Goal: Book appointment/travel/reservation

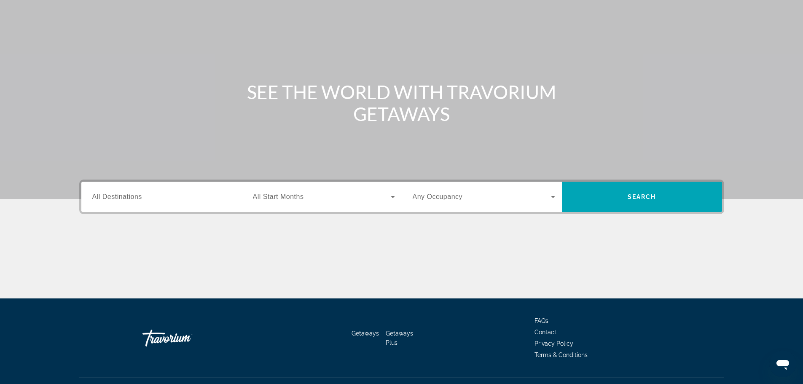
scroll to position [72, 0]
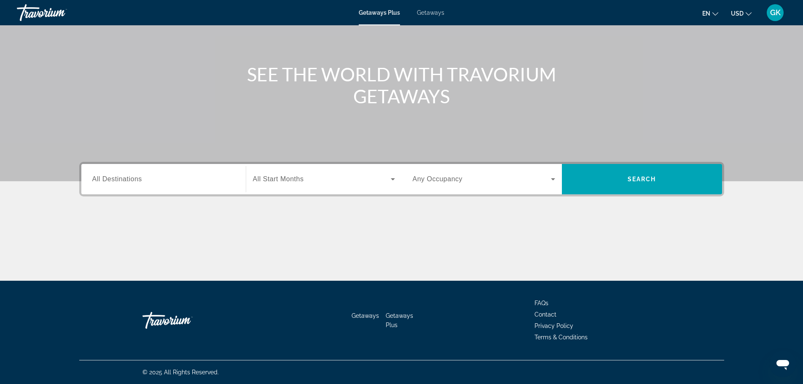
click at [97, 180] on span "All Destinations" at bounding box center [117, 178] width 50 height 7
click at [97, 180] on input "Destination All Destinations" at bounding box center [163, 179] width 142 height 10
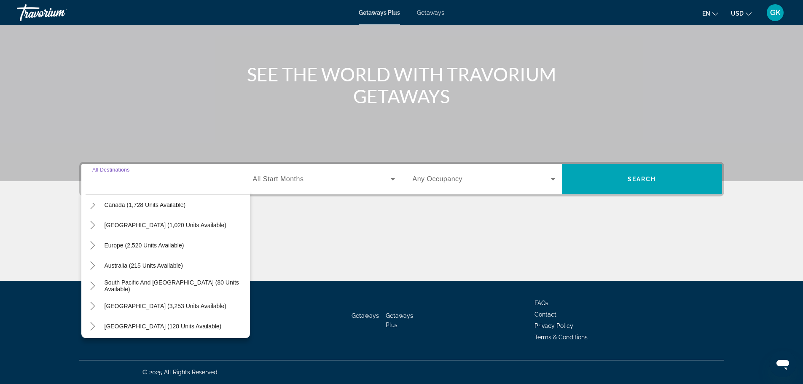
scroll to position [84, 0]
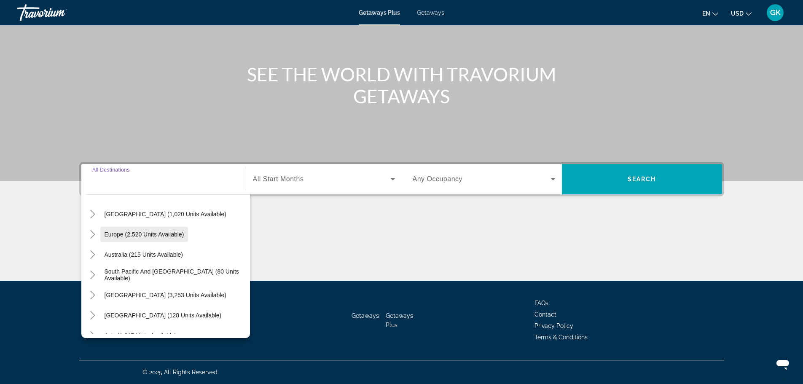
click at [119, 232] on span "Europe (2,520 units available)" at bounding box center [145, 234] width 80 height 7
type input "**********"
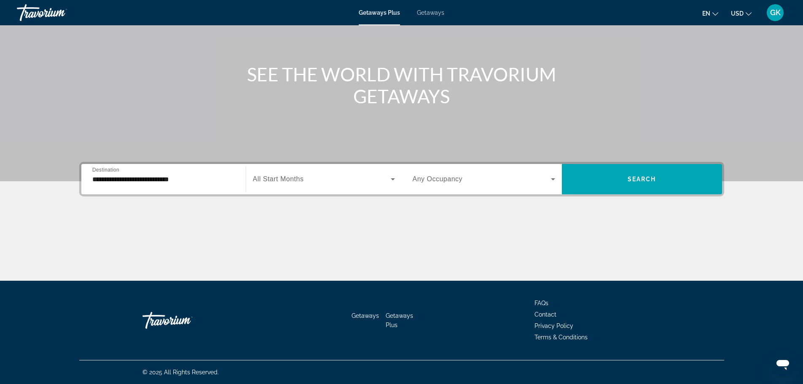
click at [284, 178] on span "All Start Months" at bounding box center [278, 178] width 51 height 7
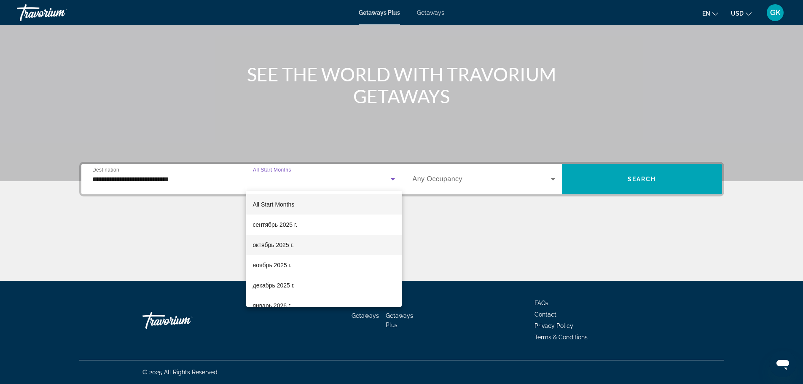
click at [268, 247] on span "октябрь 2025 г." at bounding box center [273, 245] width 41 height 10
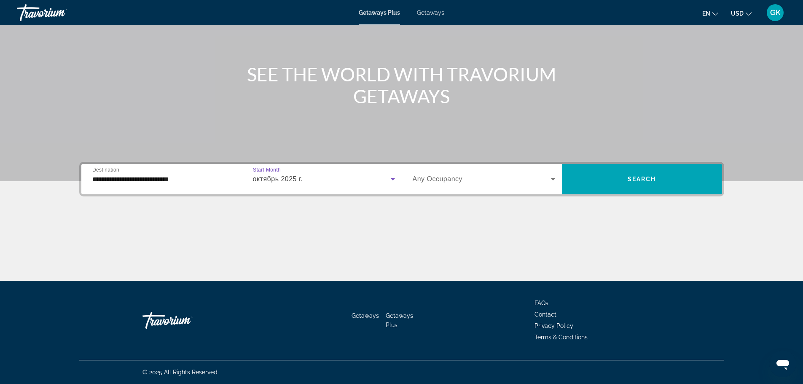
click at [474, 178] on span "Search widget" at bounding box center [482, 179] width 138 height 10
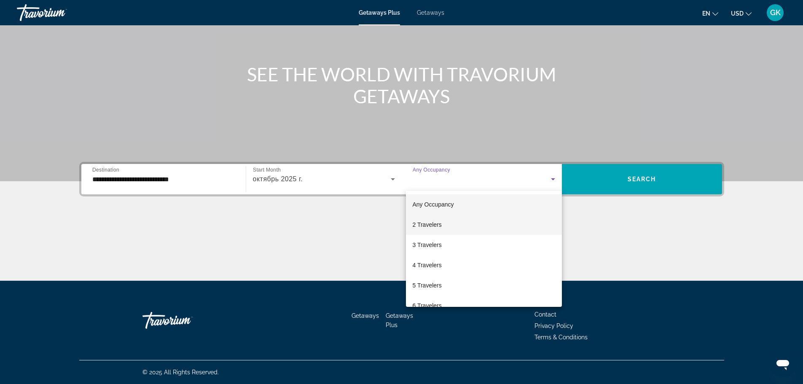
scroll to position [42, 0]
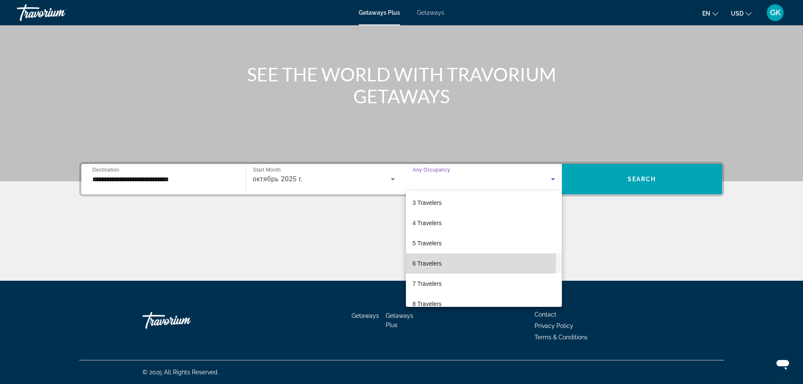
click at [426, 262] on span "6 Travelers" at bounding box center [427, 263] width 29 height 10
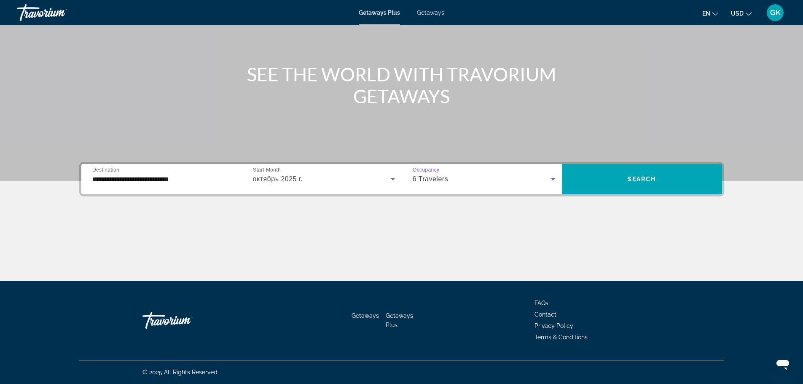
click at [433, 183] on div "6 Travelers" at bounding box center [482, 179] width 138 height 10
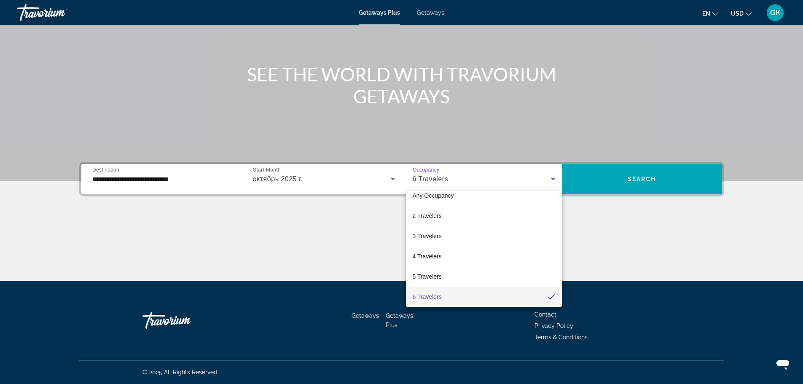
scroll to position [51, 0]
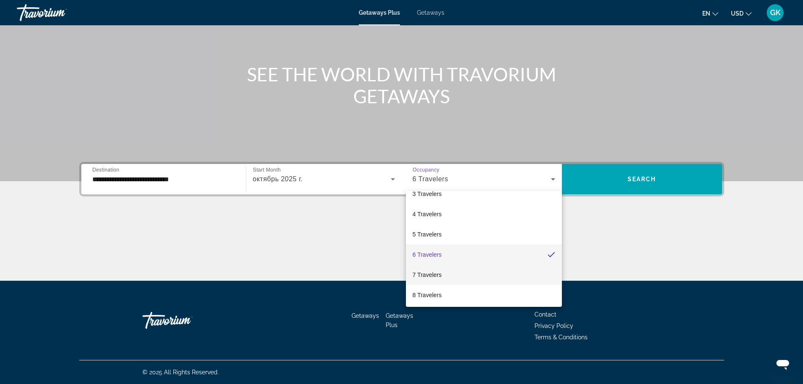
click at [433, 272] on span "7 Travelers" at bounding box center [427, 275] width 29 height 10
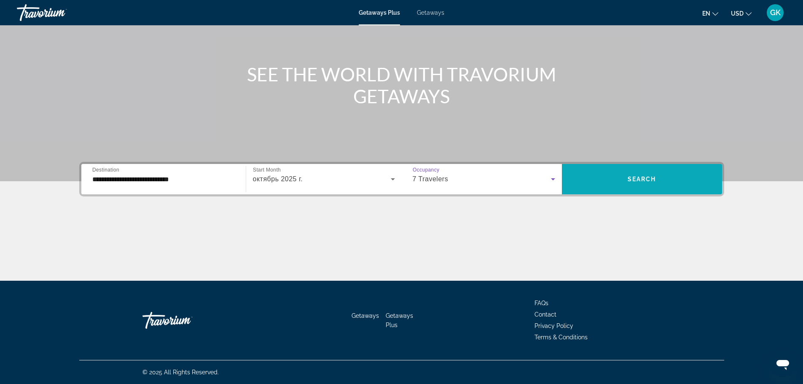
click at [568, 180] on span "Search widget" at bounding box center [642, 179] width 160 height 20
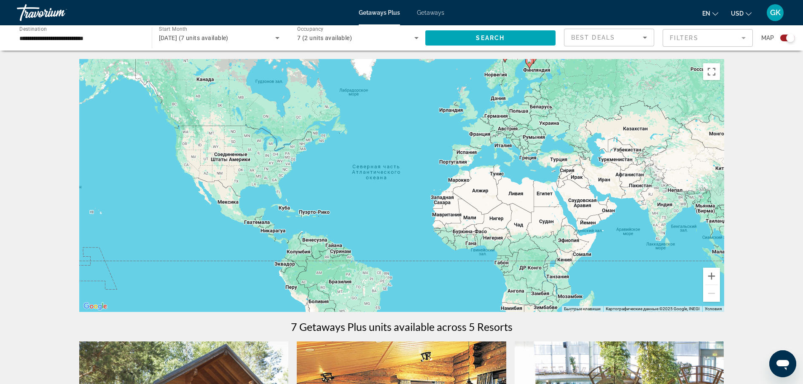
click at [274, 40] on icon "Search widget" at bounding box center [277, 38] width 10 height 10
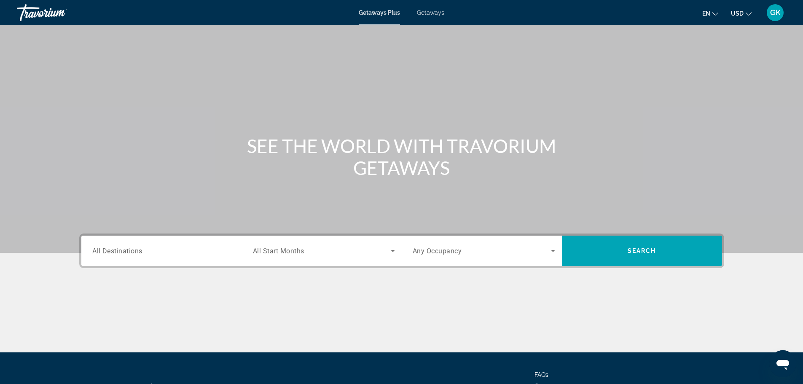
click at [118, 258] on div "Search widget" at bounding box center [163, 251] width 142 height 24
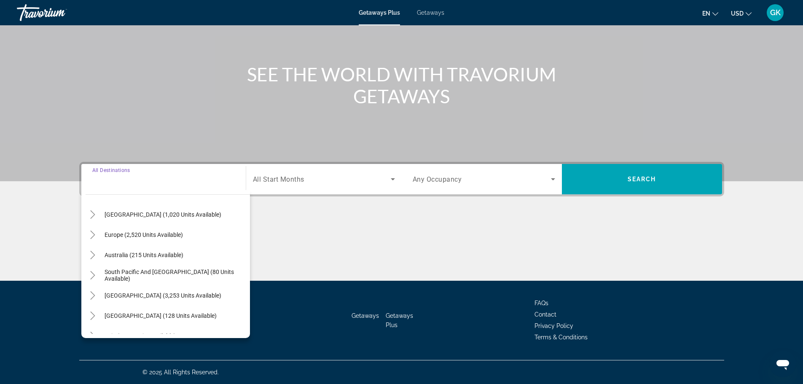
scroll to position [84, 0]
click at [121, 233] on span "Europe (2,520 units available)" at bounding box center [144, 234] width 78 height 7
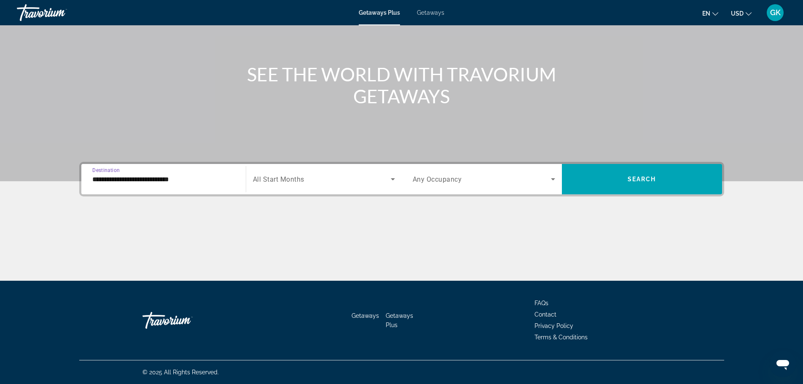
click at [180, 180] on input "**********" at bounding box center [163, 179] width 142 height 10
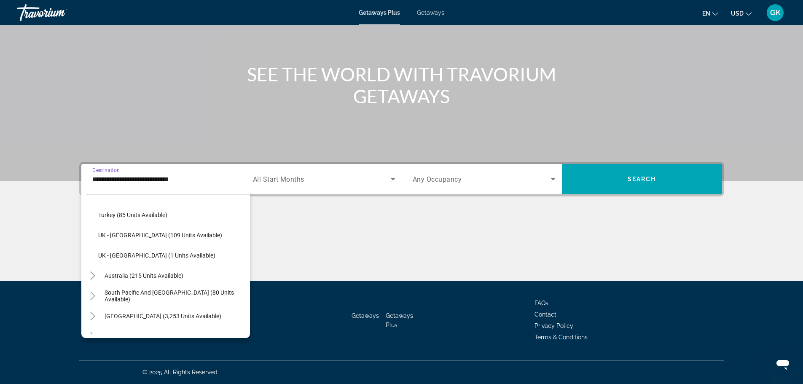
scroll to position [429, 0]
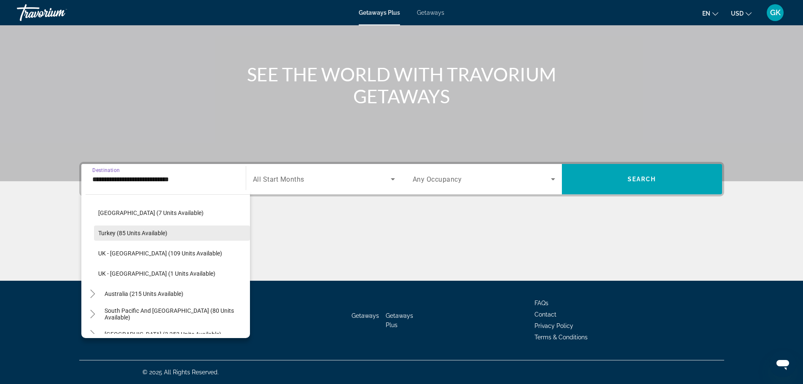
click at [121, 230] on span "Turkey (85 units available)" at bounding box center [132, 233] width 69 height 7
type input "**********"
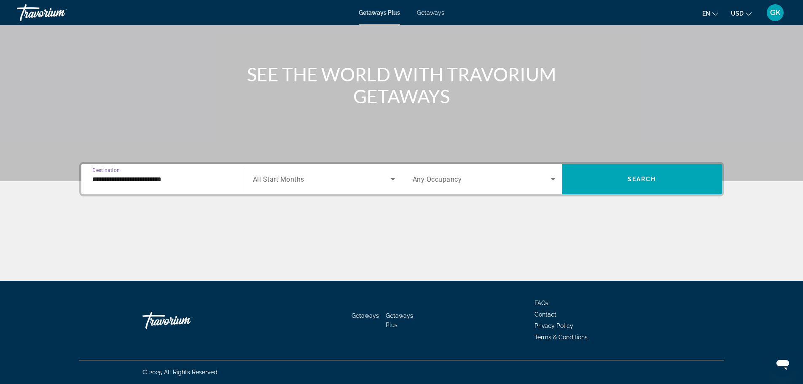
click at [312, 182] on span "Search widget" at bounding box center [322, 179] width 138 height 10
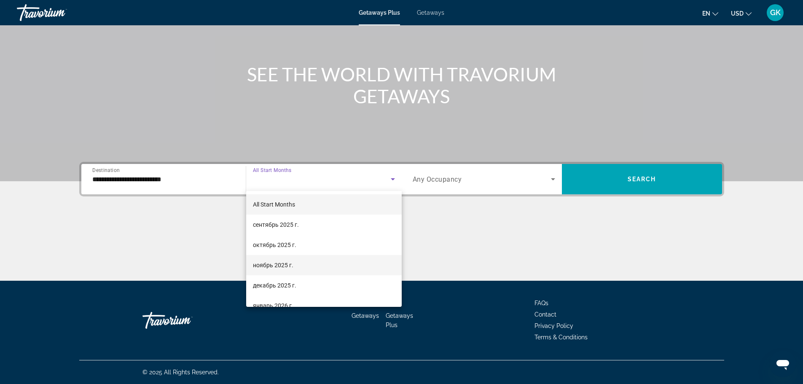
click at [284, 264] on span "ноябрь 2025 г." at bounding box center [273, 265] width 40 height 10
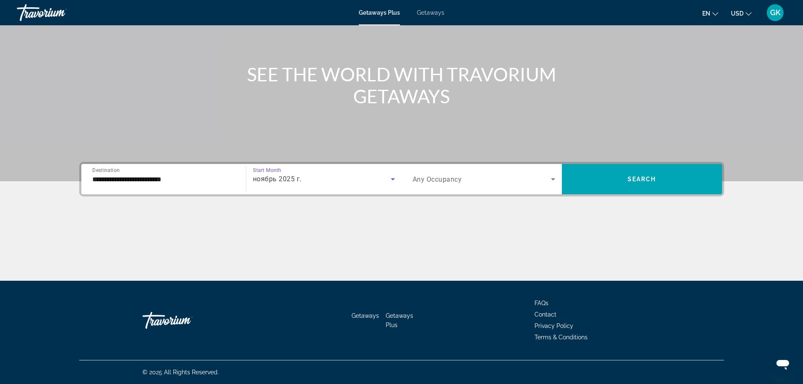
click at [427, 179] on span "Any Occupancy" at bounding box center [437, 179] width 49 height 8
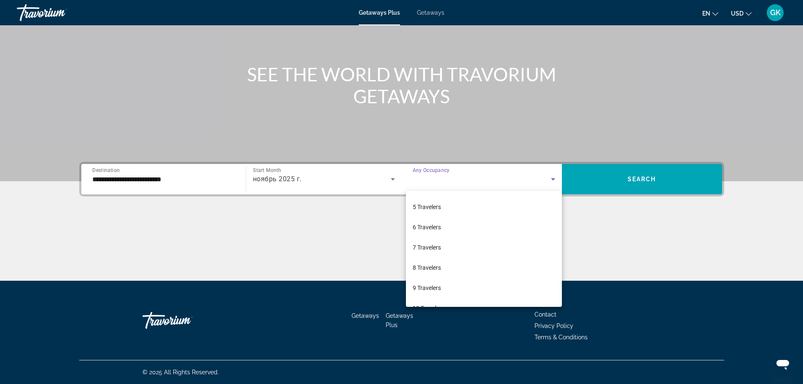
scroll to position [84, 0]
click at [446, 240] on mat-option "7 Travelers" at bounding box center [484, 241] width 156 height 20
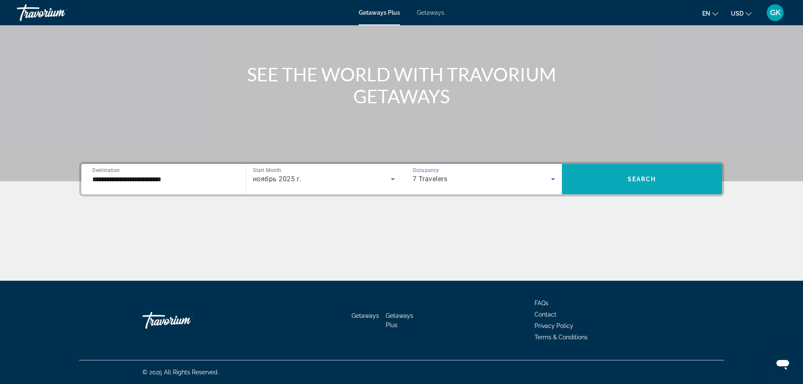
click at [652, 179] on span "Search" at bounding box center [641, 179] width 29 height 7
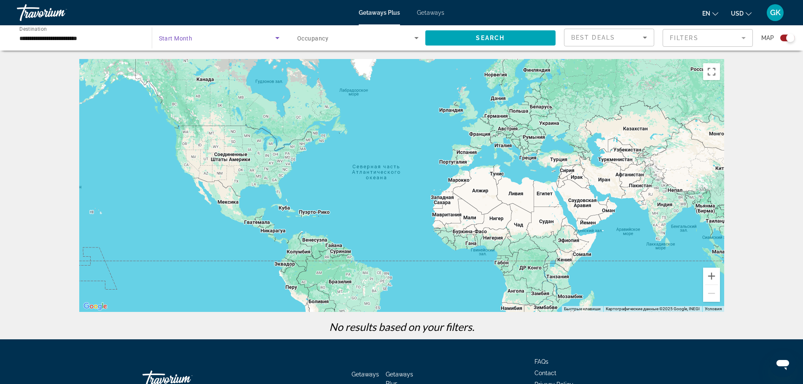
click at [225, 38] on span "Search widget" at bounding box center [217, 38] width 117 height 10
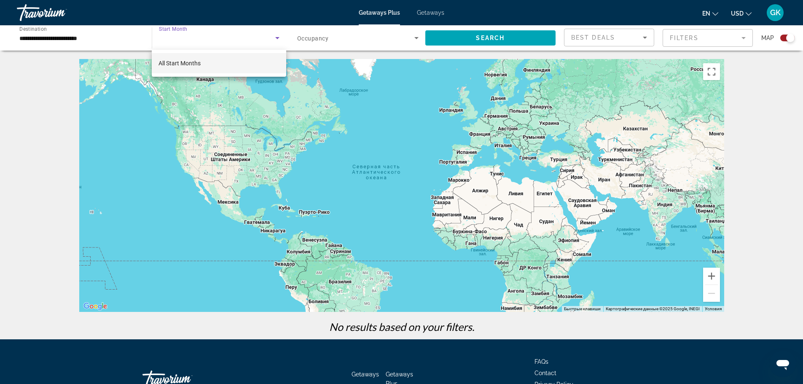
click at [225, 38] on div at bounding box center [401, 192] width 803 height 384
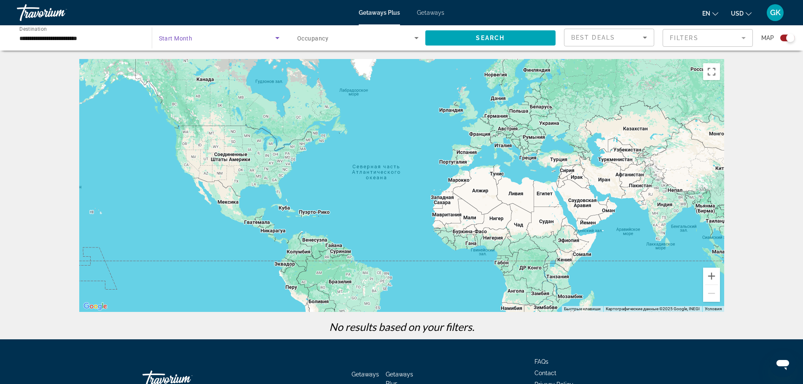
click at [225, 38] on span "Search widget" at bounding box center [217, 38] width 117 height 10
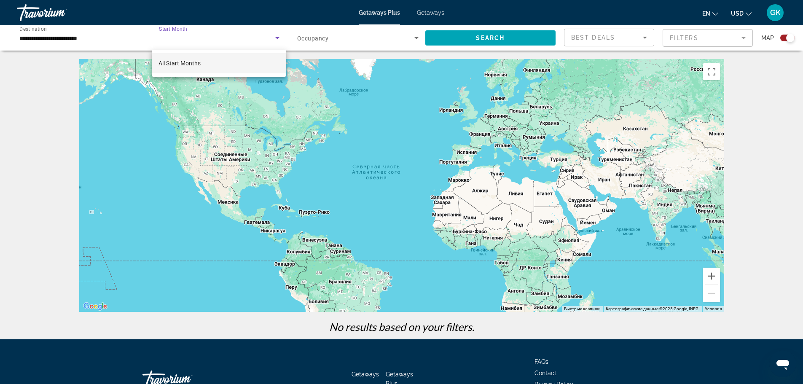
click at [225, 38] on div at bounding box center [401, 192] width 803 height 384
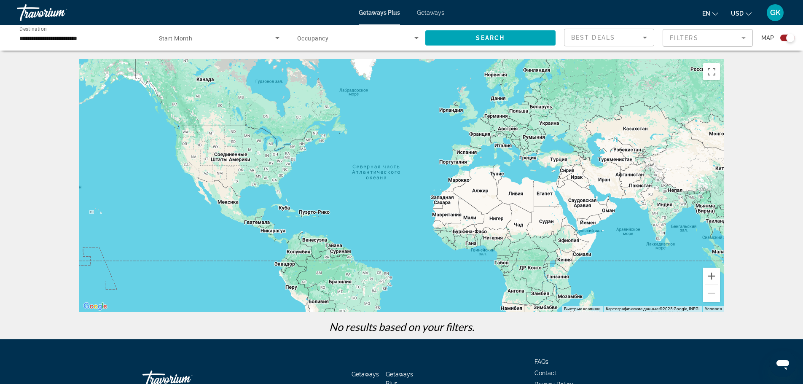
click at [87, 40] on input "**********" at bounding box center [79, 38] width 121 height 10
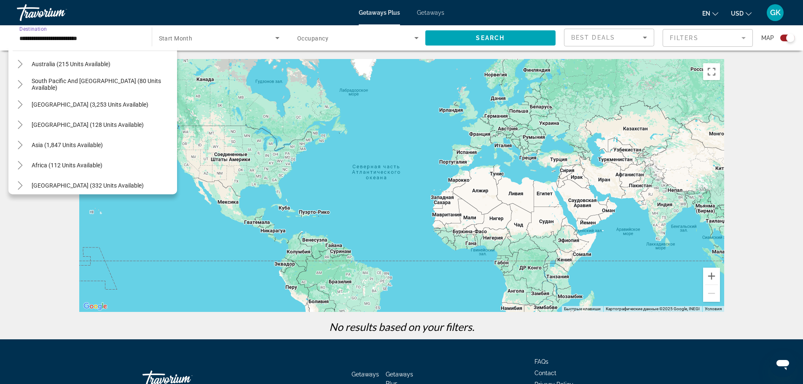
scroll to position [520, 0]
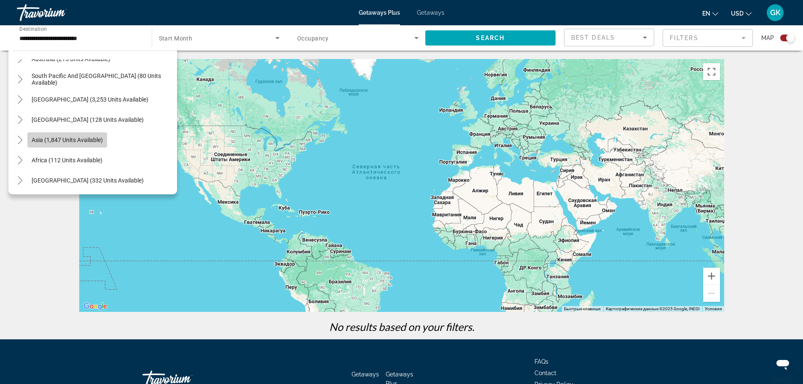
click at [59, 140] on span "Asia (1,847 units available)" at bounding box center [67, 140] width 71 height 7
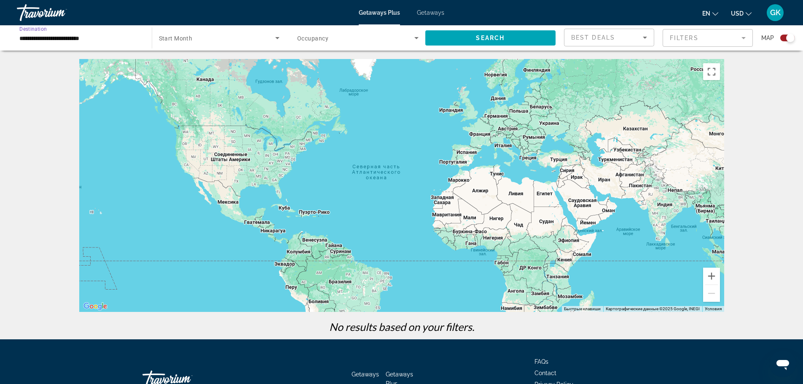
click at [72, 36] on input "**********" at bounding box center [79, 38] width 121 height 10
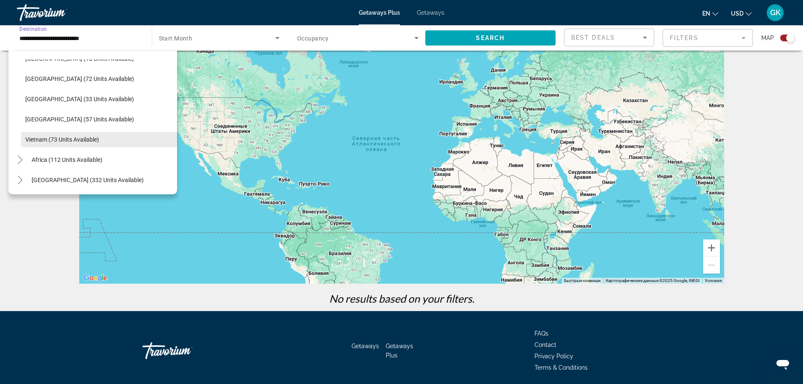
scroll to position [42, 0]
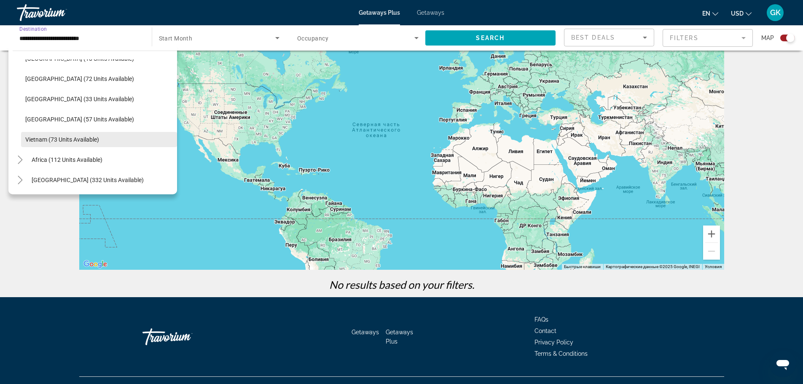
click at [34, 141] on span "Vietnam (73 units available)" at bounding box center [62, 139] width 74 height 7
type input "**********"
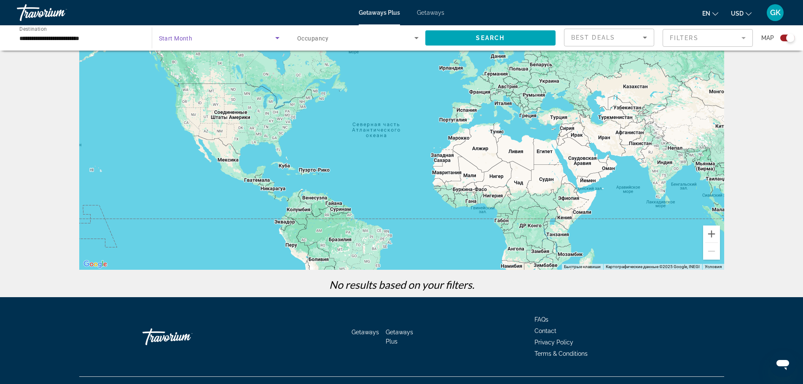
click at [254, 36] on span "Search widget" at bounding box center [217, 38] width 117 height 10
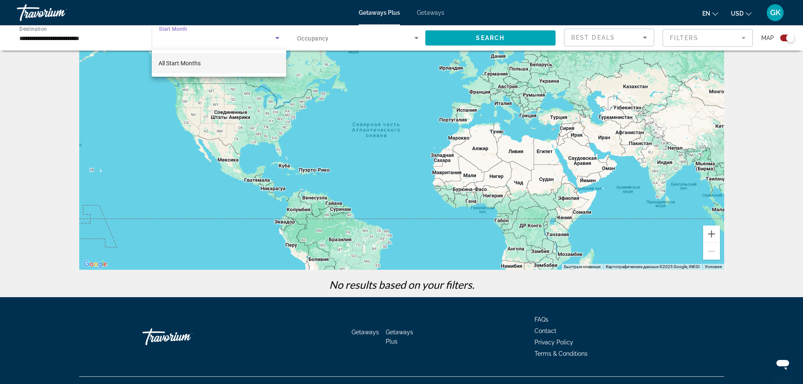
click at [254, 36] on div at bounding box center [401, 192] width 803 height 384
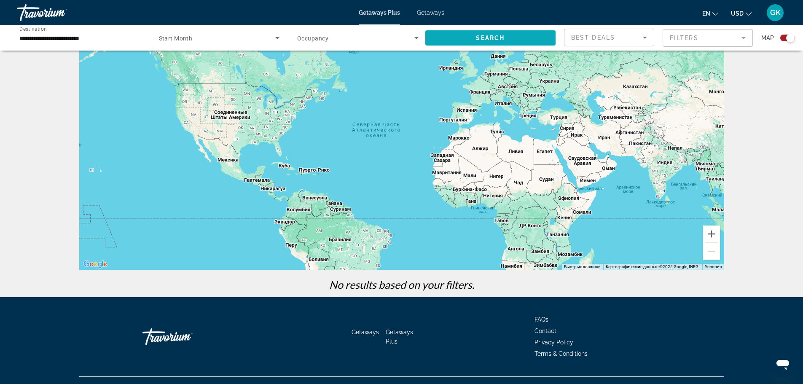
click at [514, 34] on span "Search widget" at bounding box center [490, 38] width 131 height 20
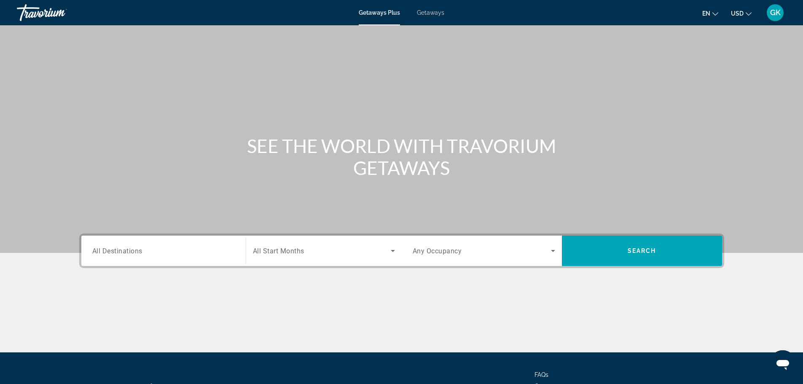
click at [105, 246] on input "Destination All Destinations" at bounding box center [163, 251] width 142 height 10
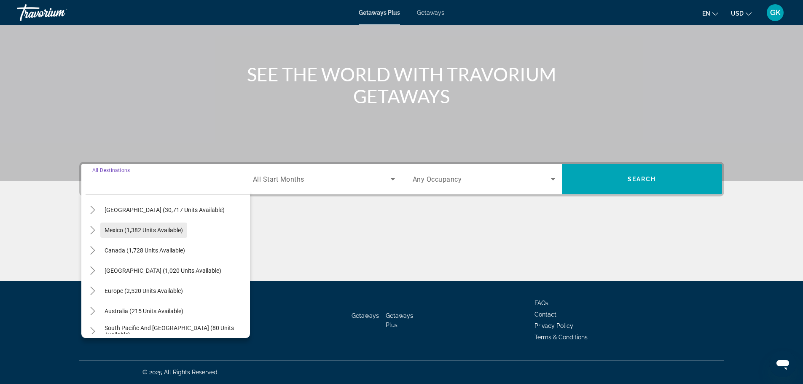
scroll to position [42, 0]
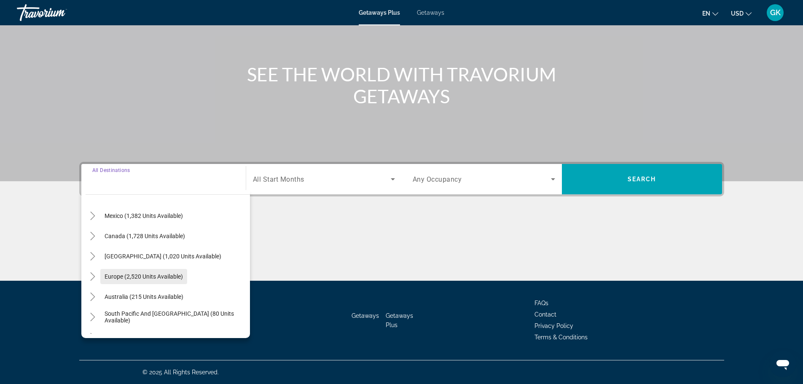
click at [125, 276] on span "Europe (2,520 units available)" at bounding box center [144, 276] width 78 height 7
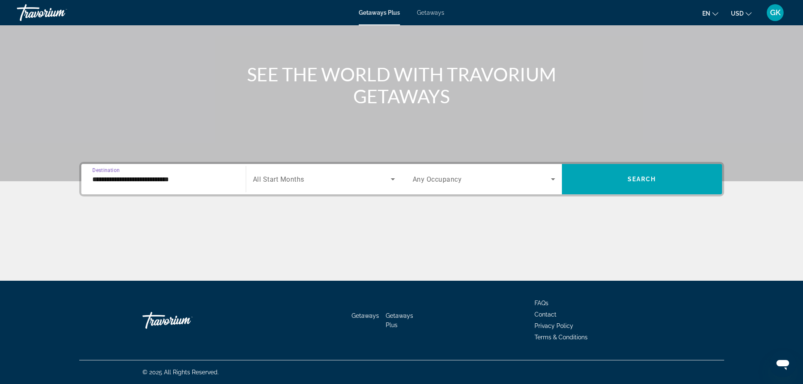
click at [119, 183] on input "**********" at bounding box center [163, 179] width 142 height 10
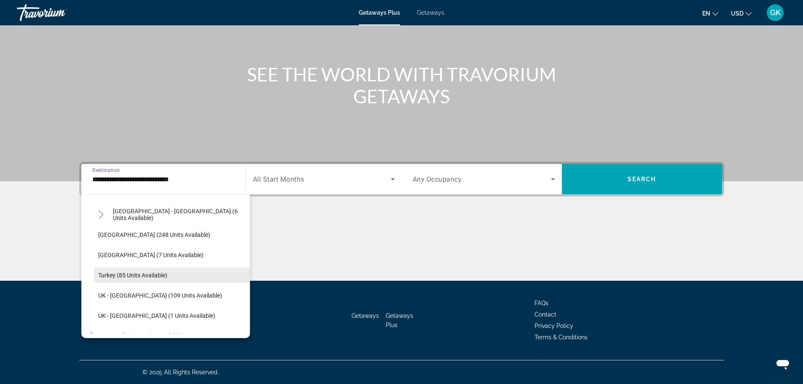
scroll to position [429, 0]
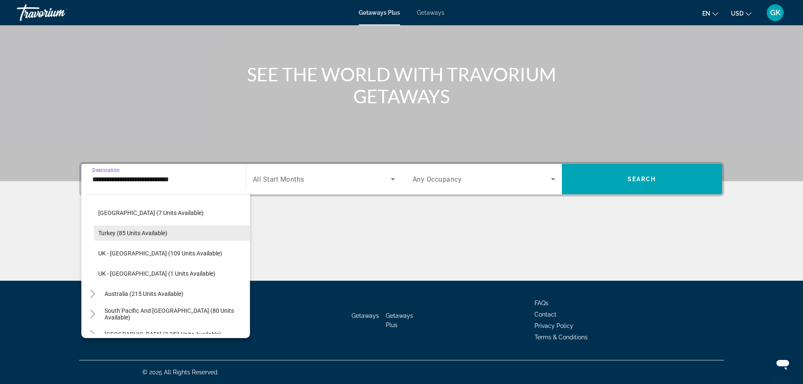
click at [110, 234] on span "Turkey (85 units available)" at bounding box center [132, 233] width 69 height 7
type input "**********"
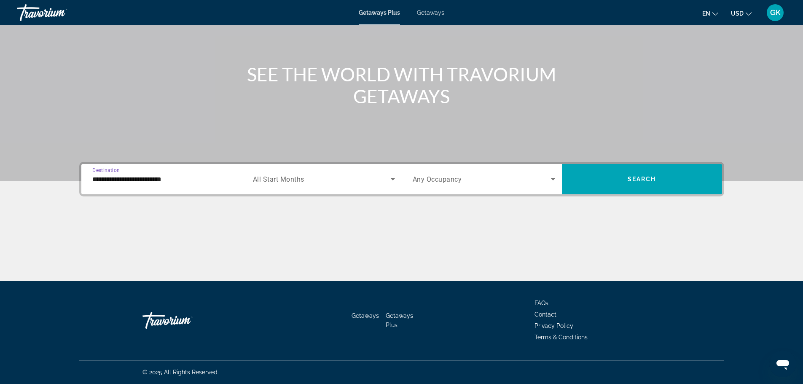
click at [388, 180] on icon "Search widget" at bounding box center [393, 179] width 10 height 10
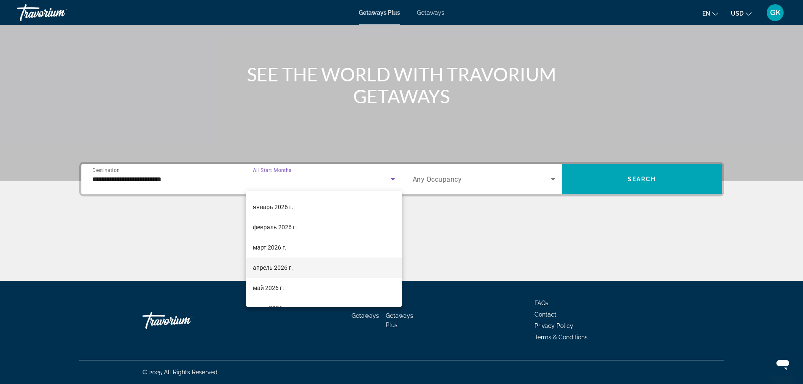
scroll to position [141, 0]
click at [269, 248] on span "май 2026 г." at bounding box center [268, 246] width 31 height 10
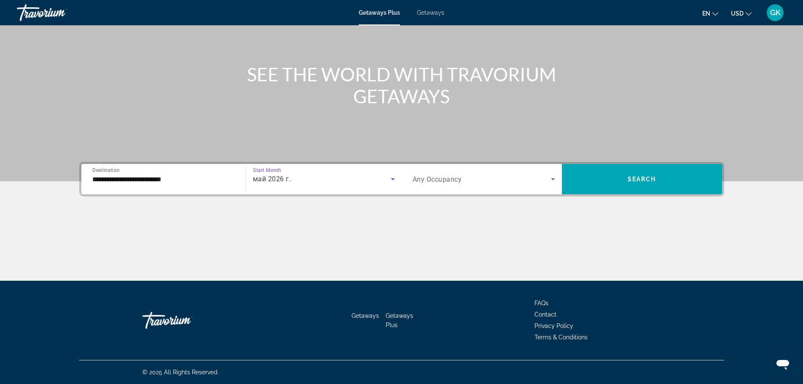
click at [555, 180] on icon "Search widget" at bounding box center [553, 179] width 10 height 10
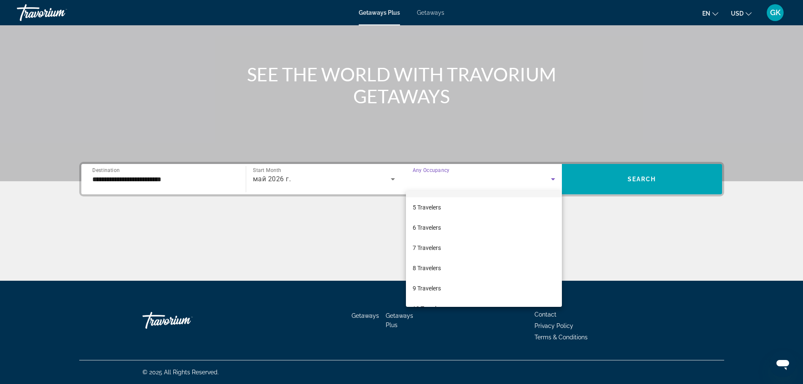
scroll to position [84, 0]
click at [443, 242] on mat-option "7 Travelers" at bounding box center [484, 241] width 156 height 20
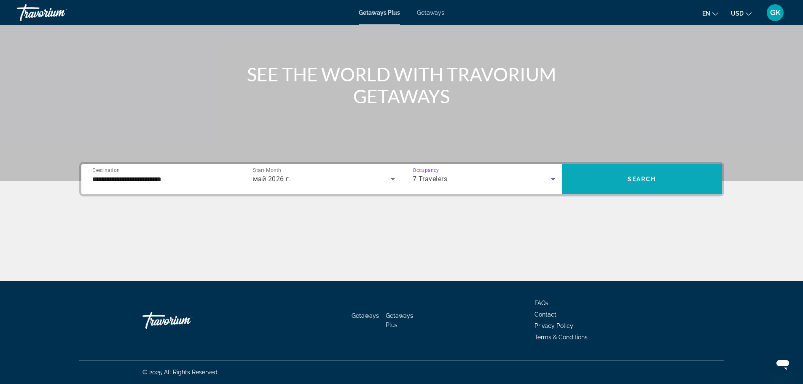
click at [611, 184] on span "Search widget" at bounding box center [642, 179] width 160 height 20
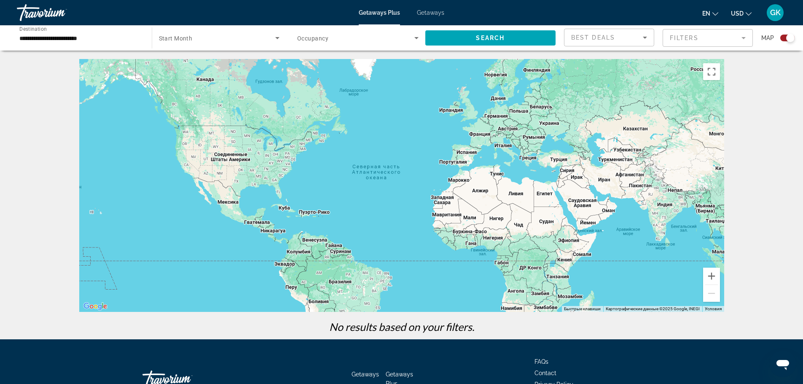
scroll to position [42, 0]
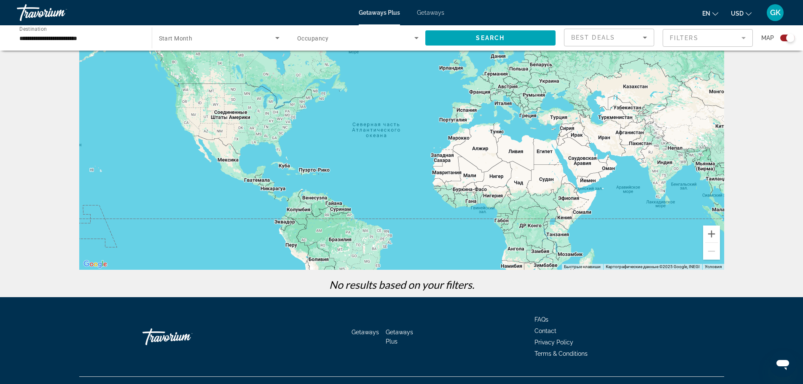
click at [42, 40] on input "**********" at bounding box center [79, 38] width 121 height 10
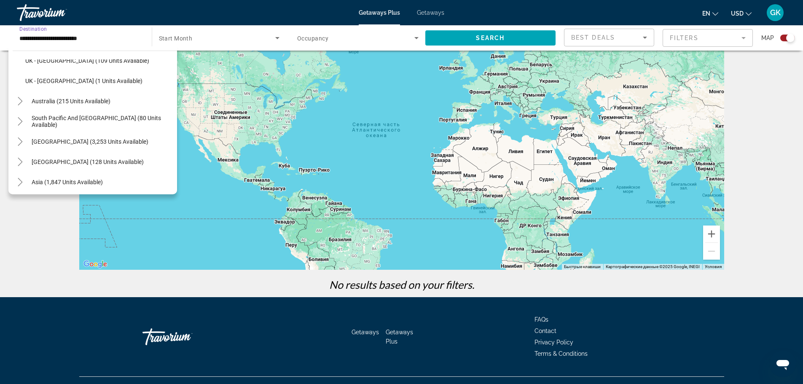
scroll to position [520, 0]
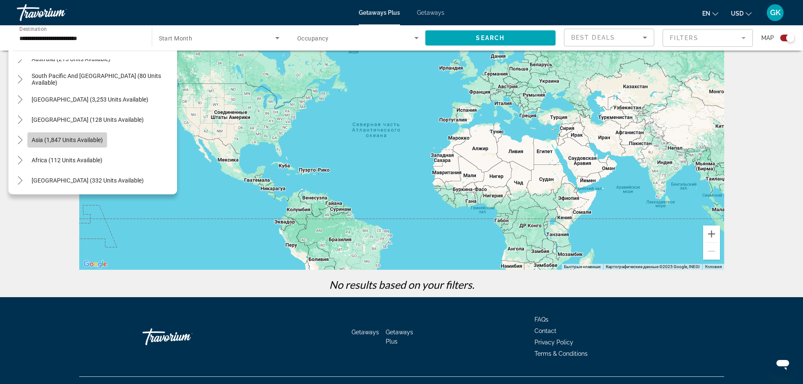
click at [77, 141] on span "Asia (1,847 units available)" at bounding box center [67, 140] width 71 height 7
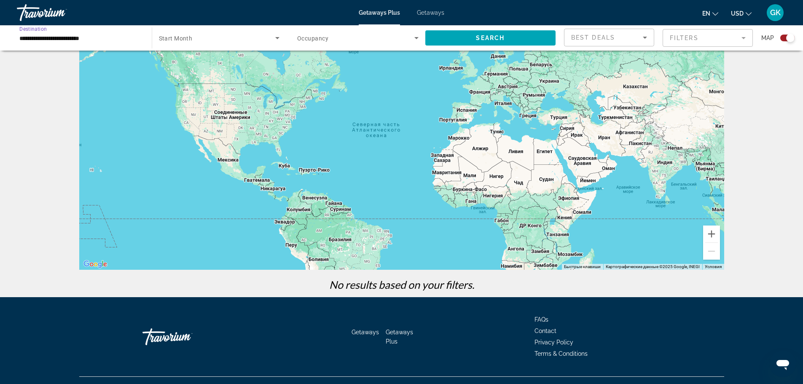
click at [73, 39] on input "**********" at bounding box center [79, 38] width 121 height 10
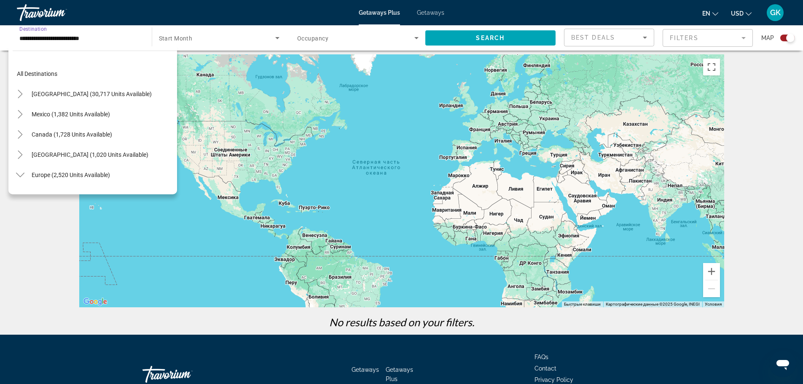
scroll to position [0, 0]
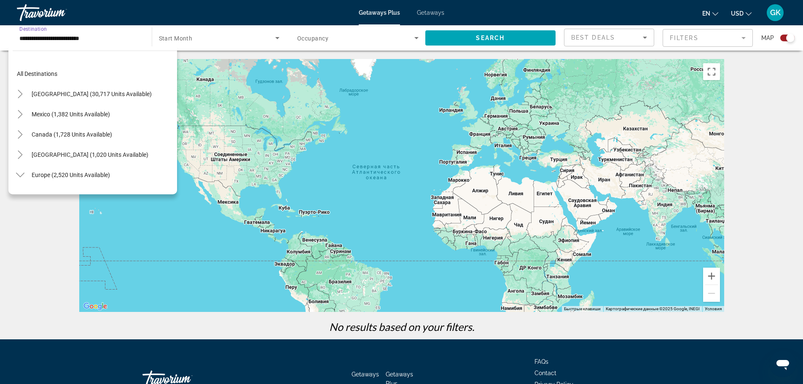
click at [110, 39] on input "**********" at bounding box center [79, 38] width 121 height 10
click at [34, 95] on span "[GEOGRAPHIC_DATA] (30,717 units available)" at bounding box center [92, 94] width 120 height 7
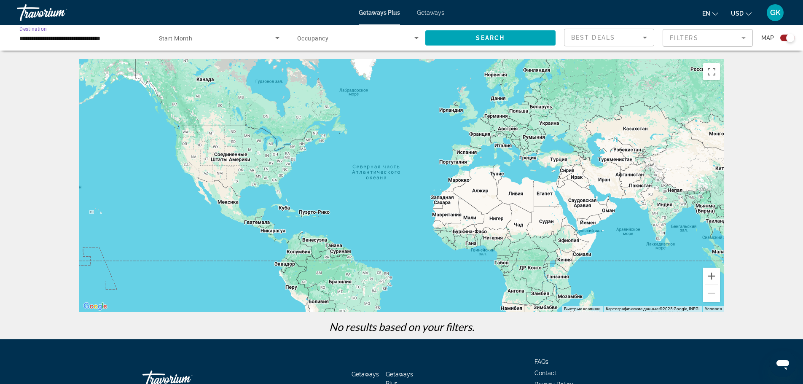
click at [62, 41] on input "**********" at bounding box center [79, 38] width 121 height 10
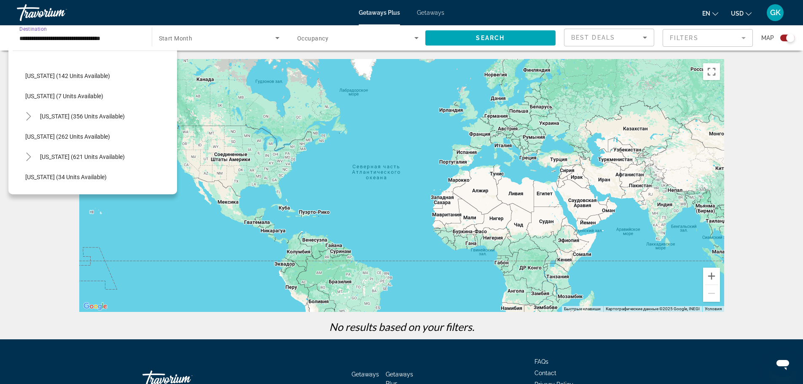
scroll to position [253, 0]
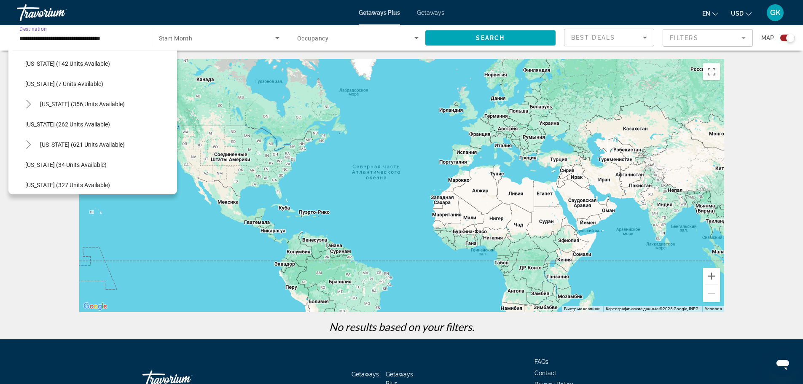
click at [92, 107] on span "Search widget" at bounding box center [82, 104] width 93 height 20
type input "**********"
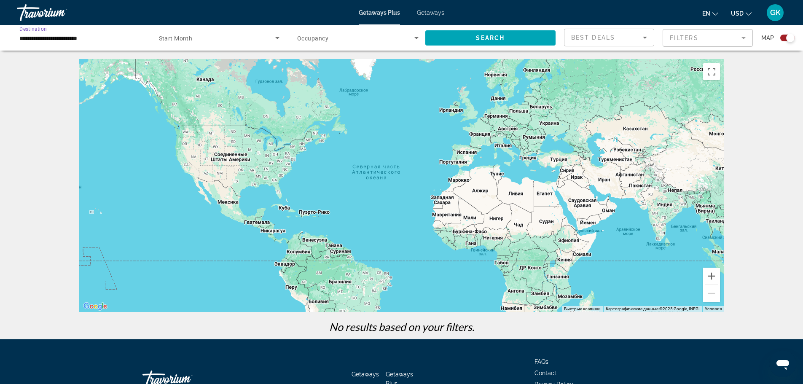
click at [71, 35] on input "**********" at bounding box center [79, 38] width 121 height 10
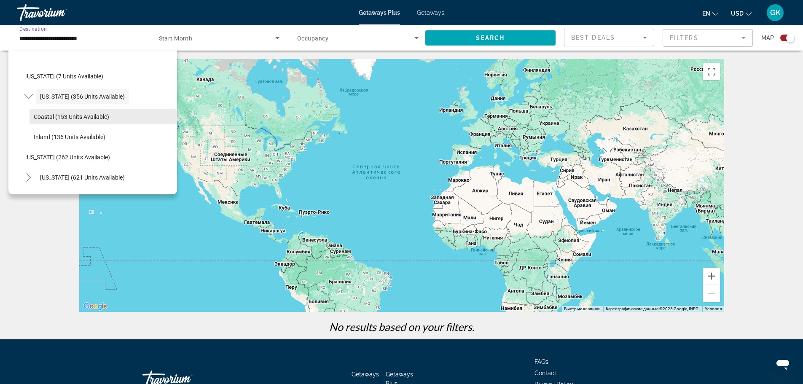
scroll to position [274, 0]
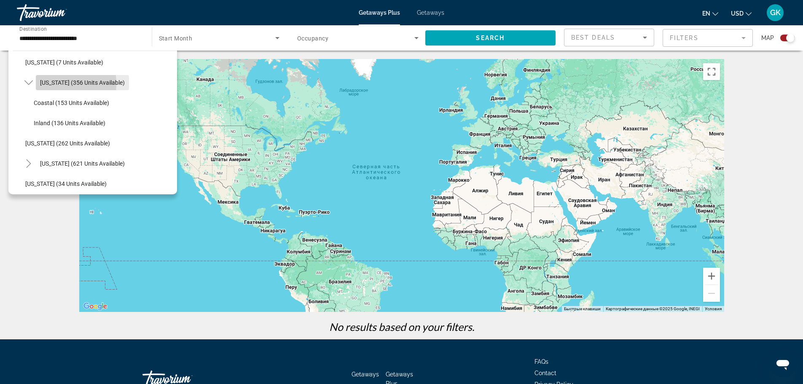
click at [37, 84] on span "Search widget" at bounding box center [82, 82] width 93 height 20
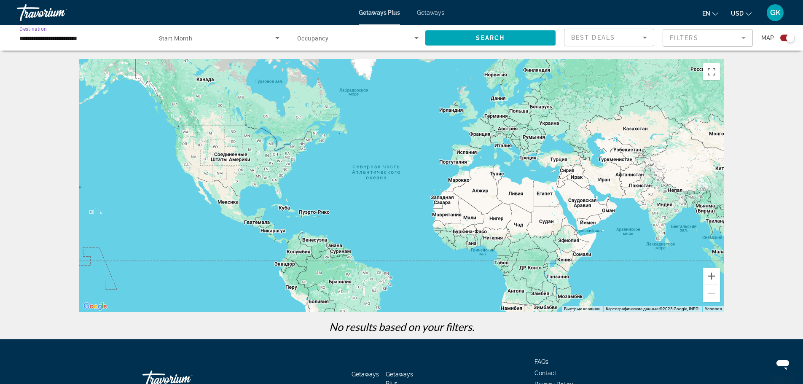
click at [61, 40] on input "**********" at bounding box center [79, 38] width 121 height 10
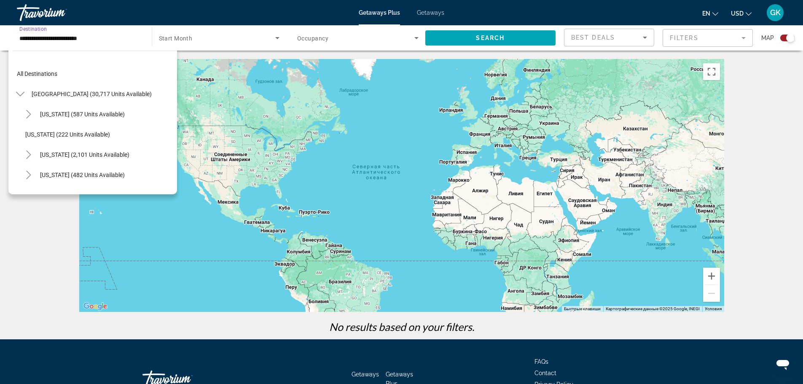
scroll to position [232, 0]
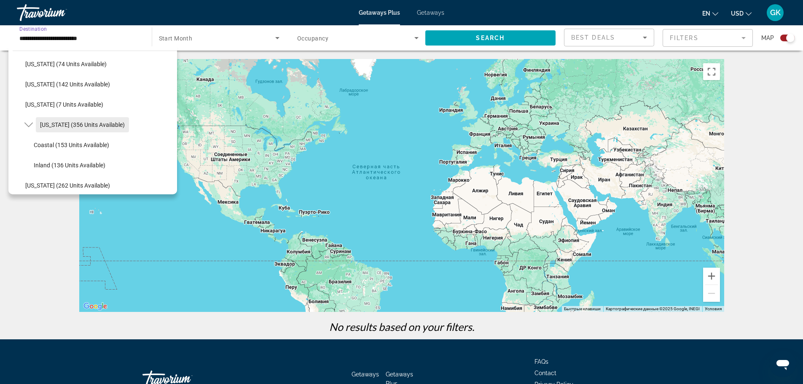
click at [45, 126] on span "[US_STATE] (356 units available)" at bounding box center [82, 124] width 85 height 7
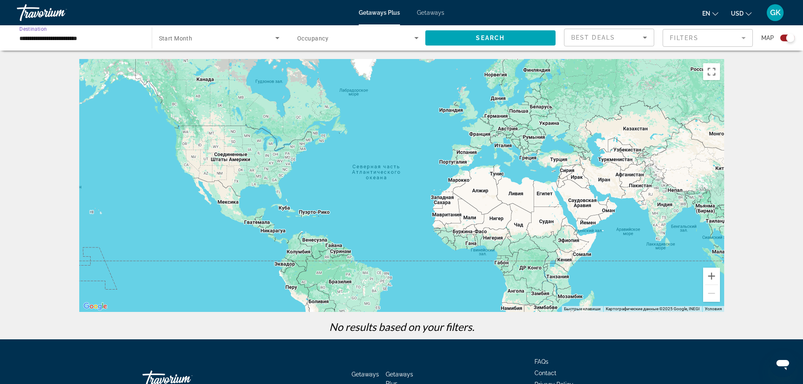
click at [192, 43] on div "Search widget" at bounding box center [219, 38] width 121 height 24
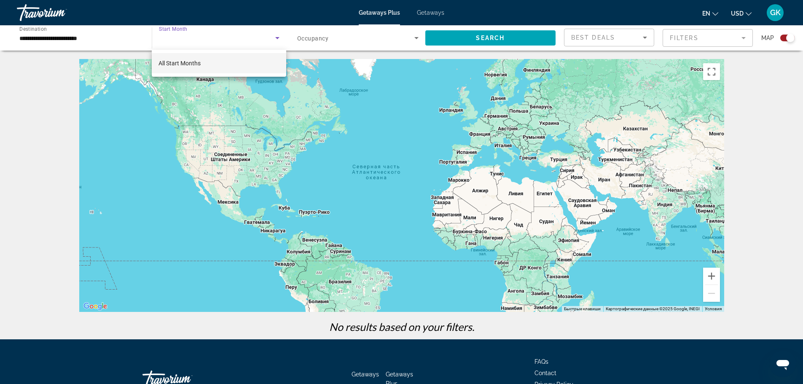
click at [192, 43] on div at bounding box center [401, 192] width 803 height 384
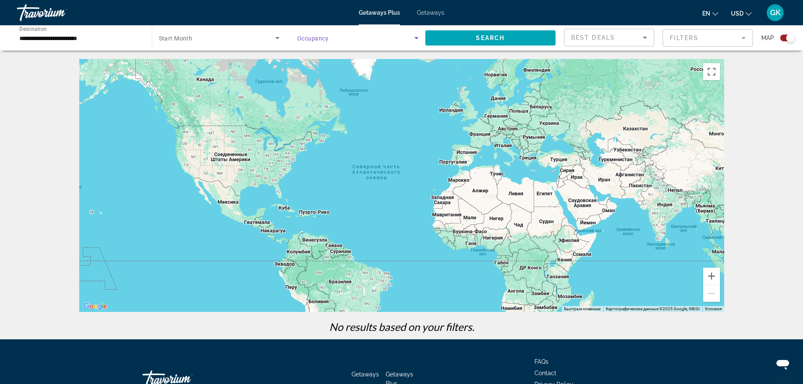
click at [366, 33] on span "Search widget" at bounding box center [355, 38] width 117 height 10
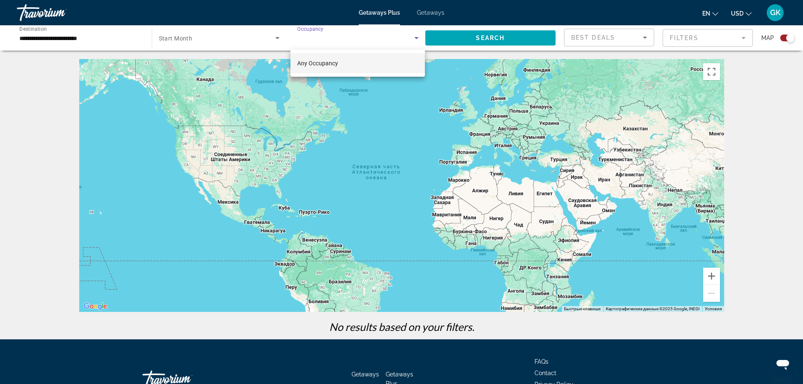
click at [366, 33] on div at bounding box center [401, 192] width 803 height 384
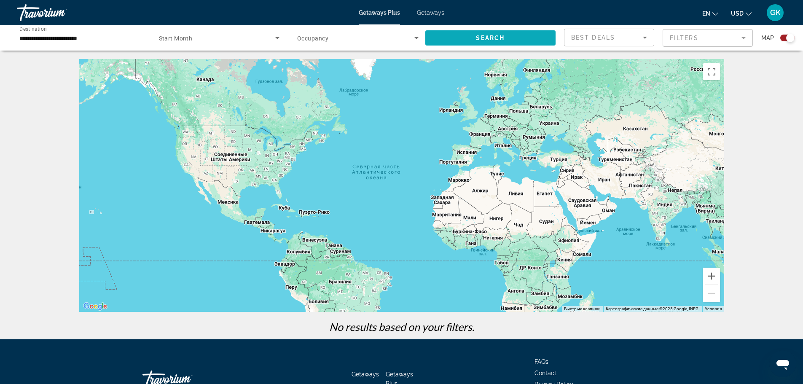
click at [490, 35] on span "Search" at bounding box center [490, 38] width 29 height 7
